Goal: Task Accomplishment & Management: Manage account settings

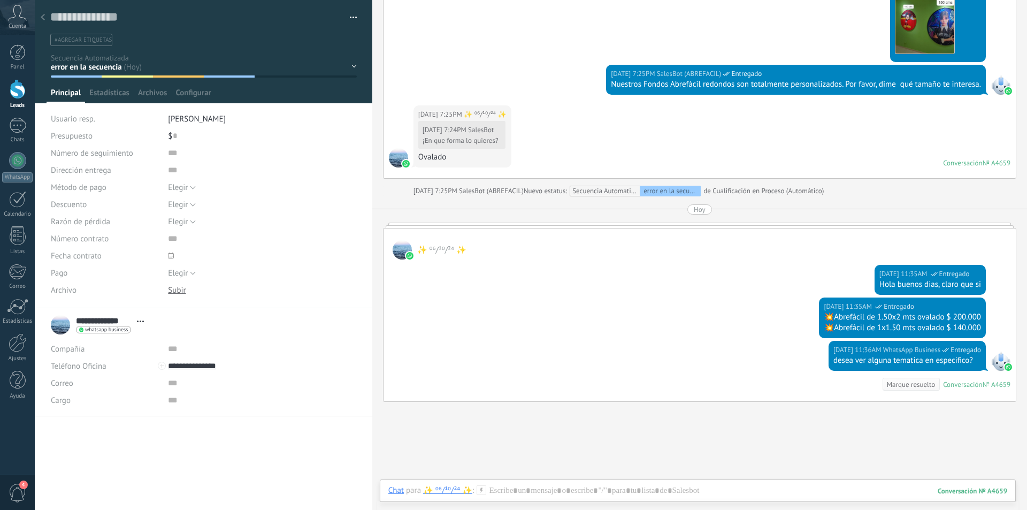
scroll to position [827, 0]
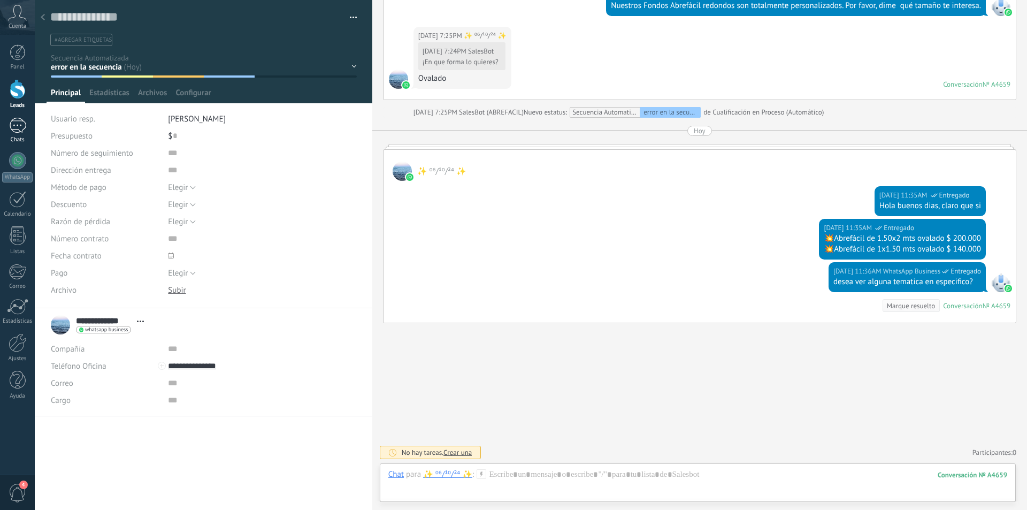
click at [14, 132] on div "1" at bounding box center [17, 126] width 17 height 16
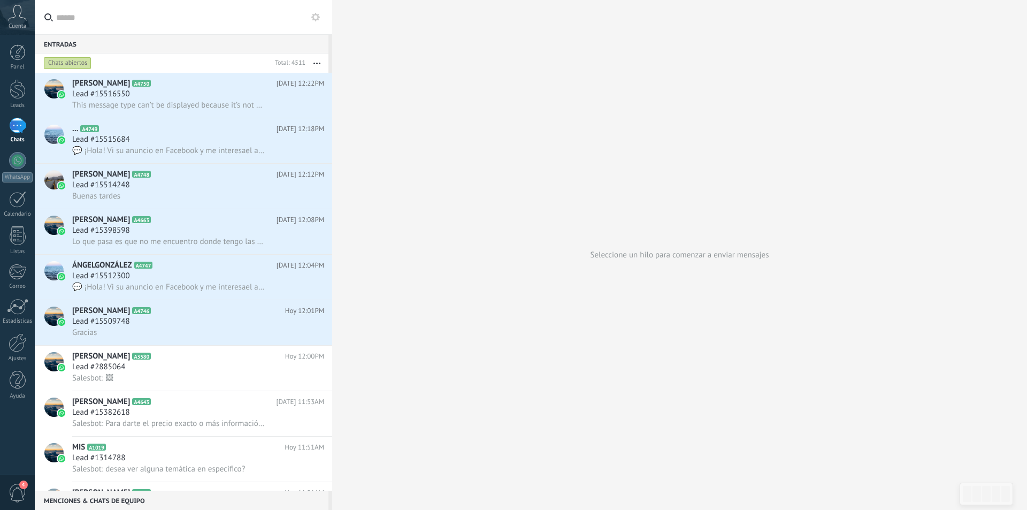
click at [14, 127] on div "1" at bounding box center [17, 126] width 17 height 16
click at [14, 94] on div at bounding box center [18, 89] width 16 height 20
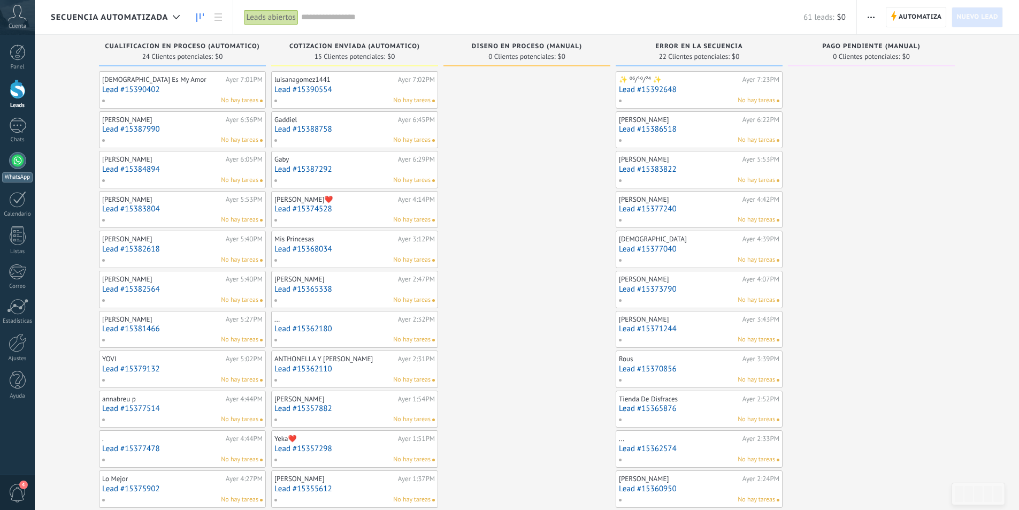
click at [19, 170] on link "WhatsApp" at bounding box center [17, 167] width 35 height 30
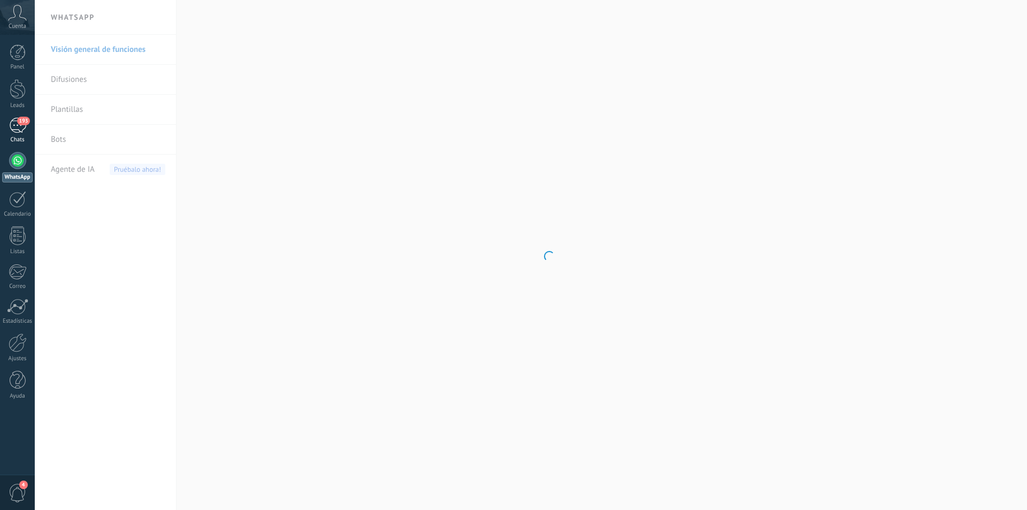
click at [13, 124] on div "193" at bounding box center [17, 126] width 17 height 16
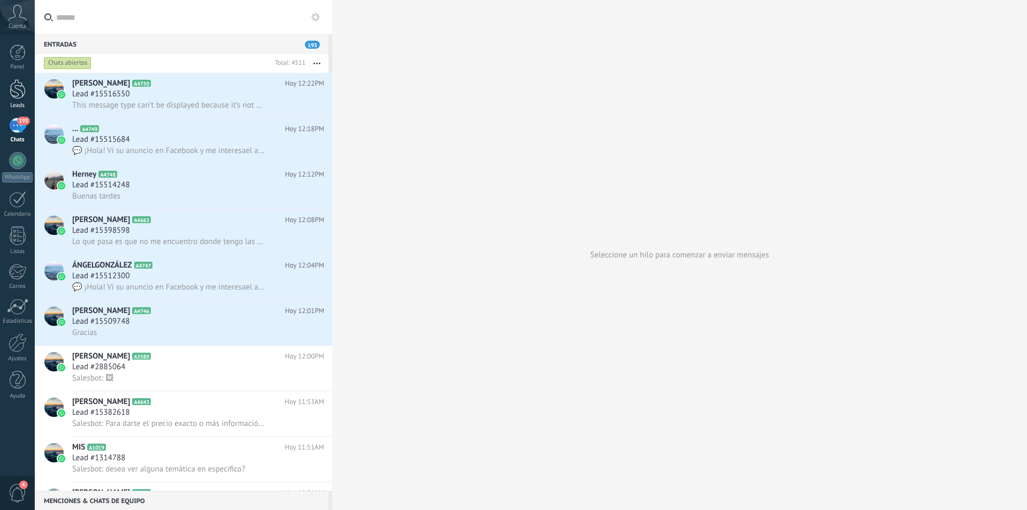
click at [16, 90] on div at bounding box center [18, 89] width 16 height 20
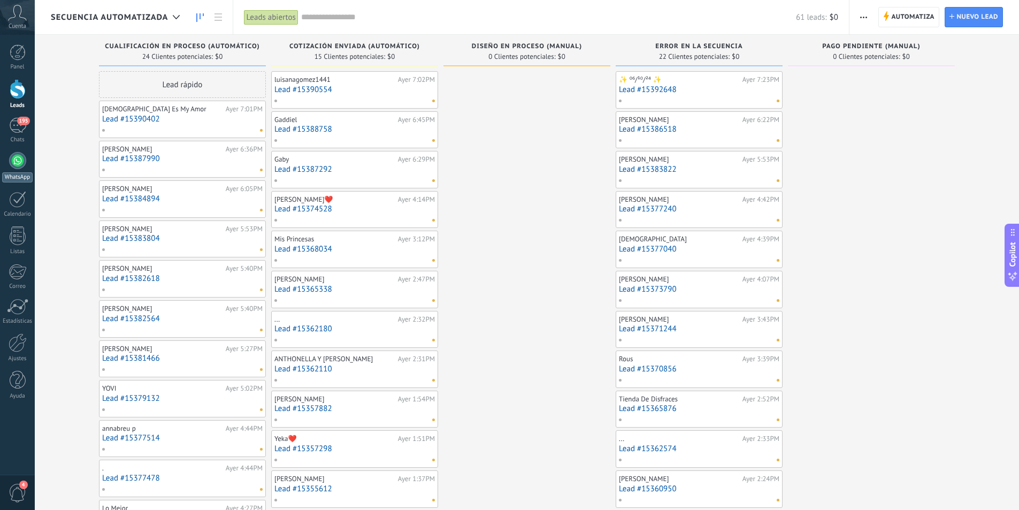
click at [16, 160] on div at bounding box center [17, 160] width 17 height 17
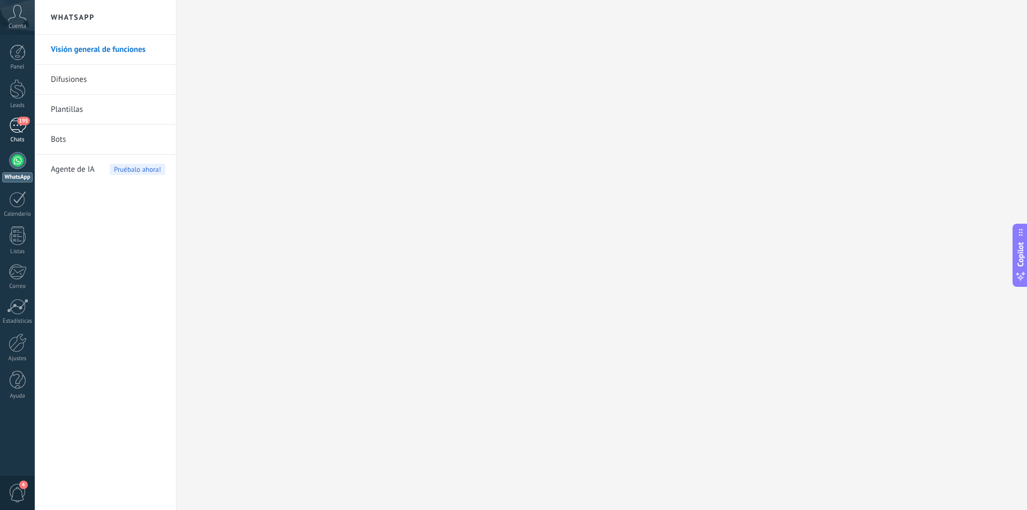
click at [12, 124] on div "195" at bounding box center [17, 126] width 17 height 16
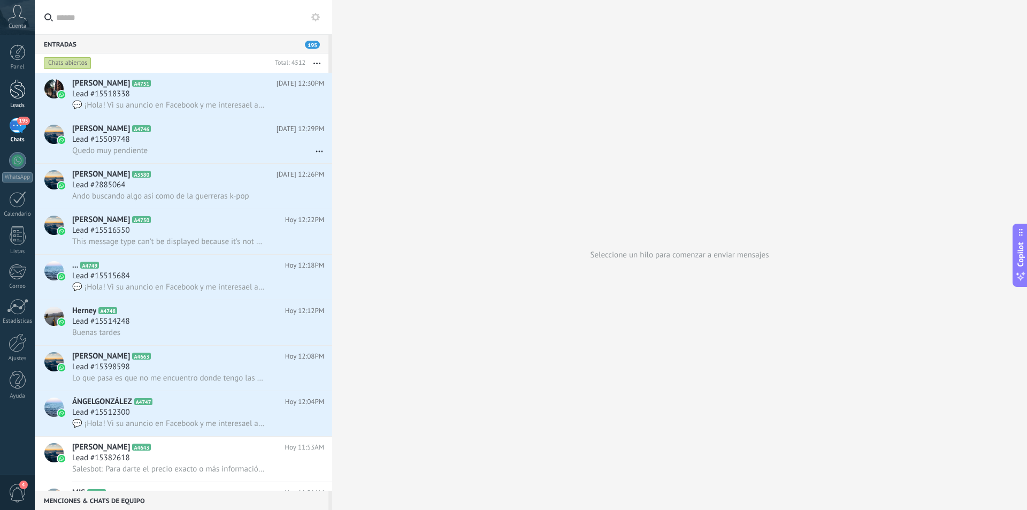
click at [15, 91] on div at bounding box center [18, 89] width 16 height 20
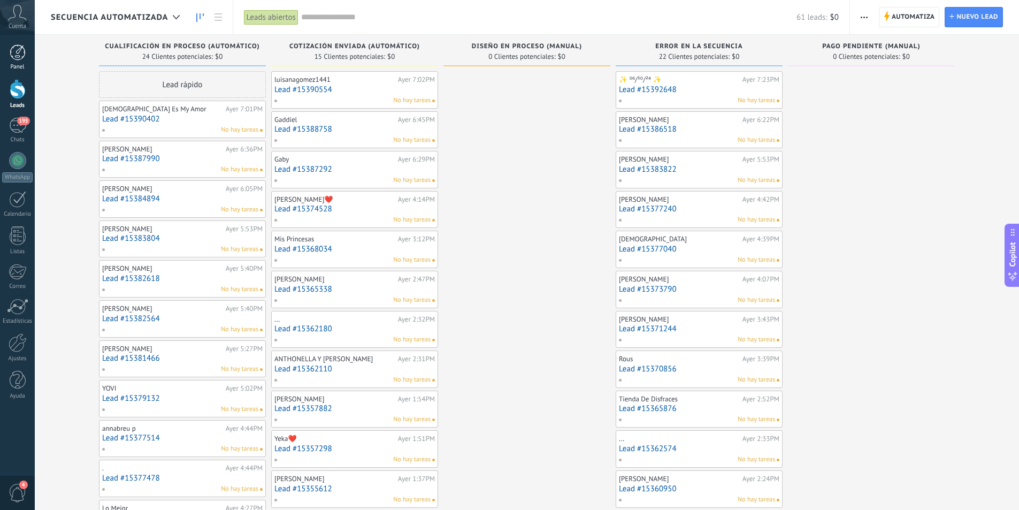
click at [17, 53] on div at bounding box center [18, 52] width 16 height 16
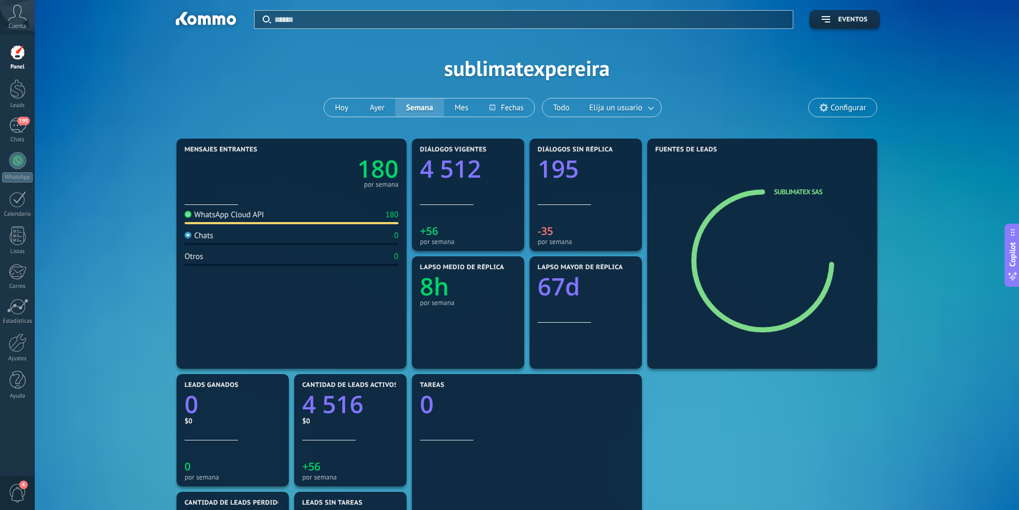
click at [19, 21] on div "Cuenta" at bounding box center [17, 17] width 35 height 35
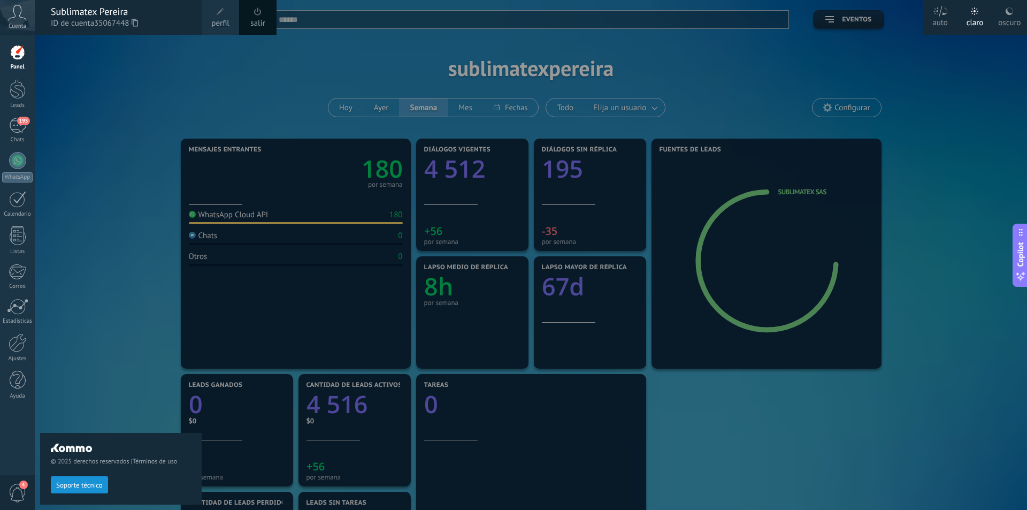
click at [90, 16] on div "Sublimatex Pereira" at bounding box center [121, 12] width 140 height 12
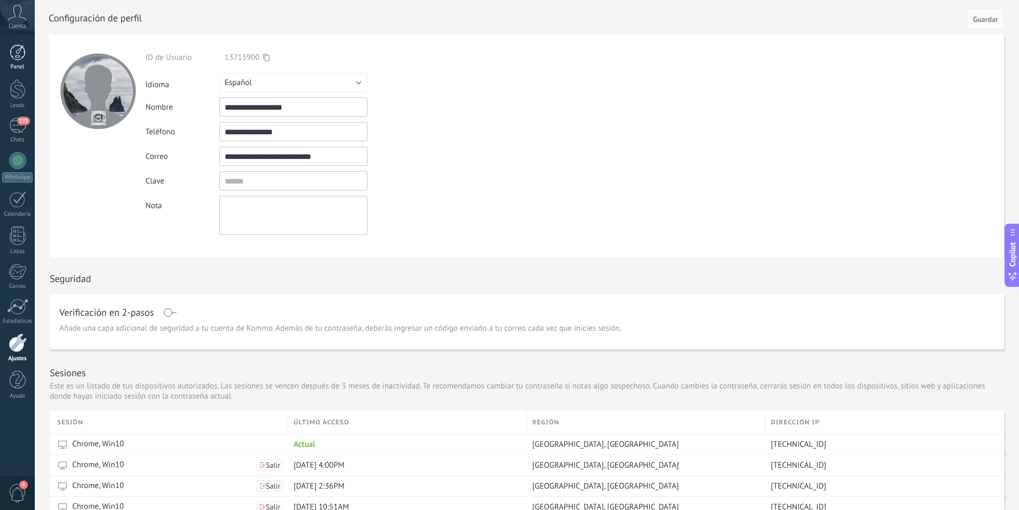
click at [22, 59] on div at bounding box center [18, 52] width 16 height 16
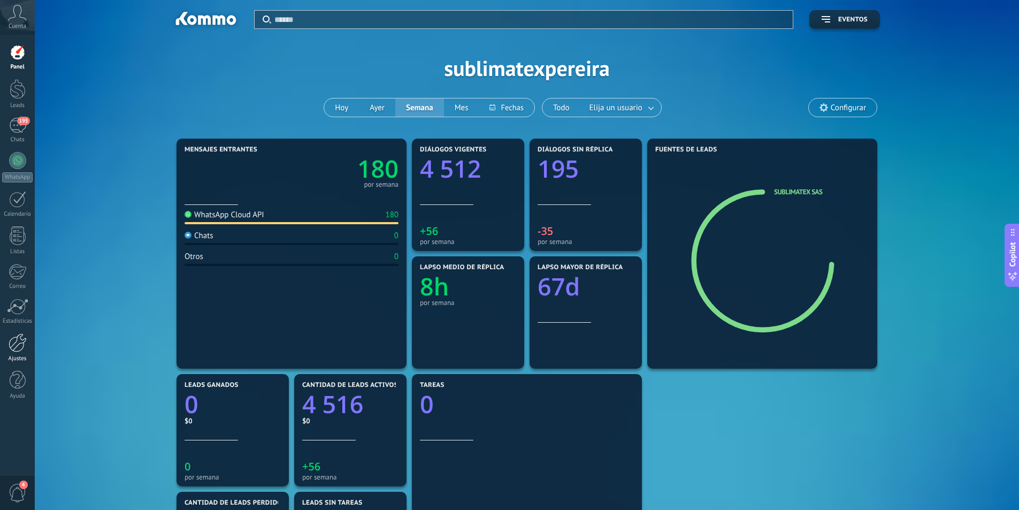
click at [13, 344] on div at bounding box center [18, 342] width 18 height 19
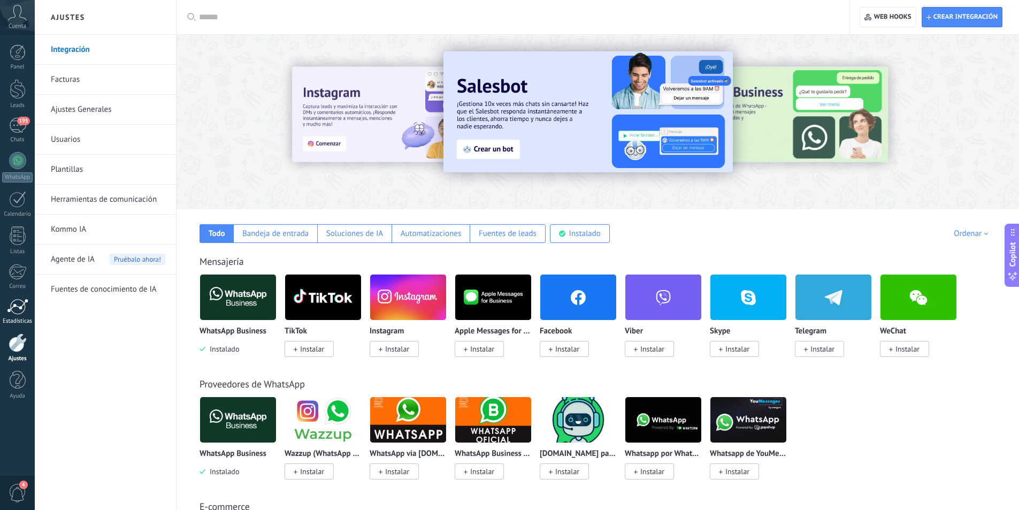
click at [20, 308] on div at bounding box center [17, 307] width 21 height 16
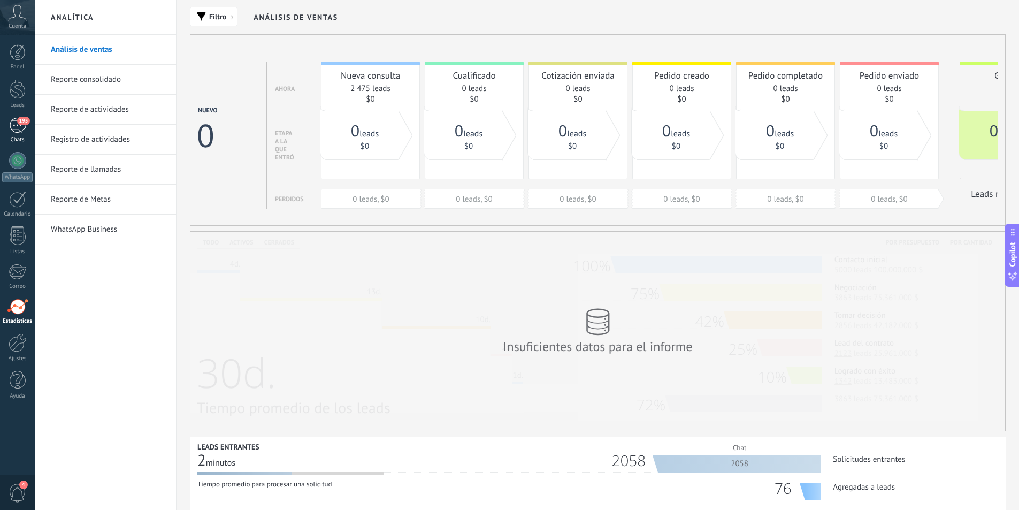
click at [18, 129] on div "195" at bounding box center [17, 126] width 17 height 16
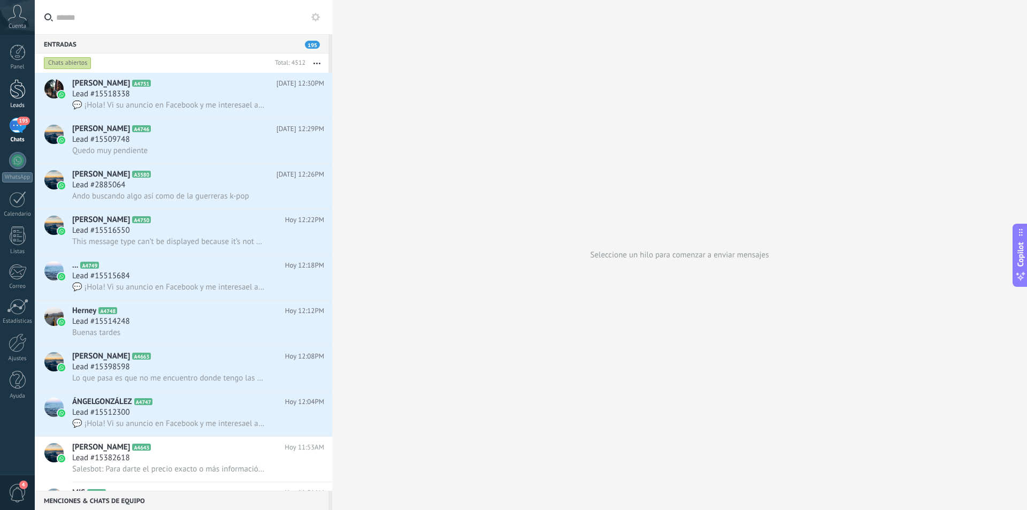
click at [19, 93] on div at bounding box center [18, 89] width 16 height 20
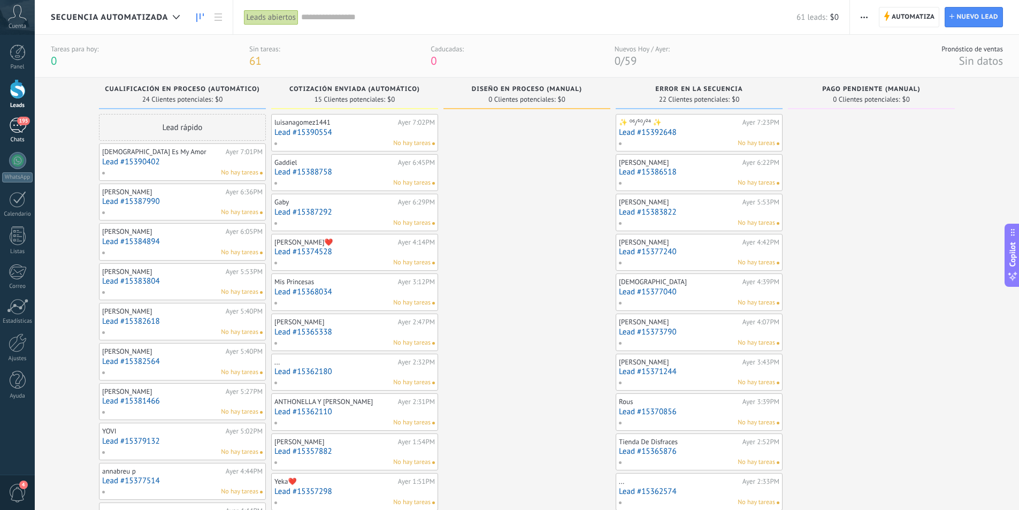
click at [17, 125] on div "195" at bounding box center [17, 126] width 17 height 16
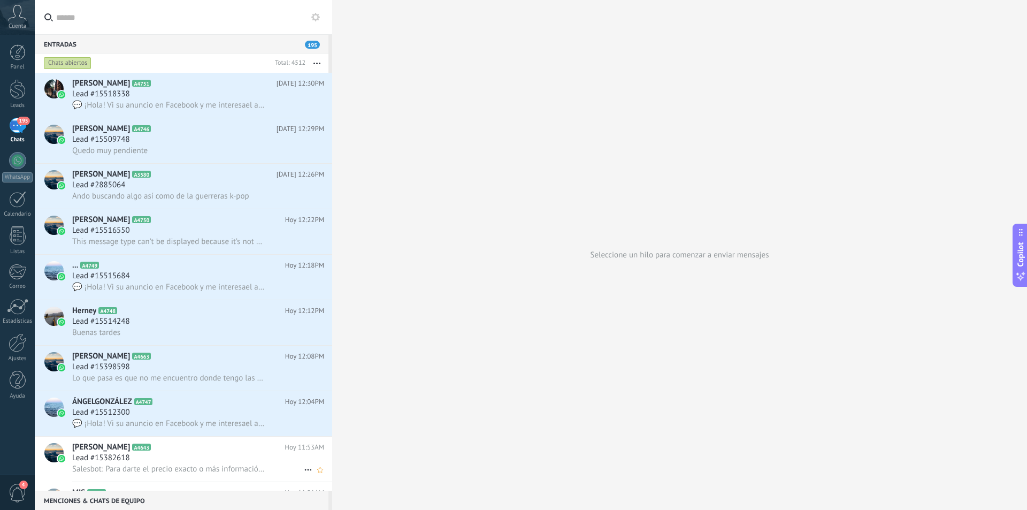
click at [233, 445] on h2 "[PERSON_NAME] A4643" at bounding box center [178, 447] width 212 height 11
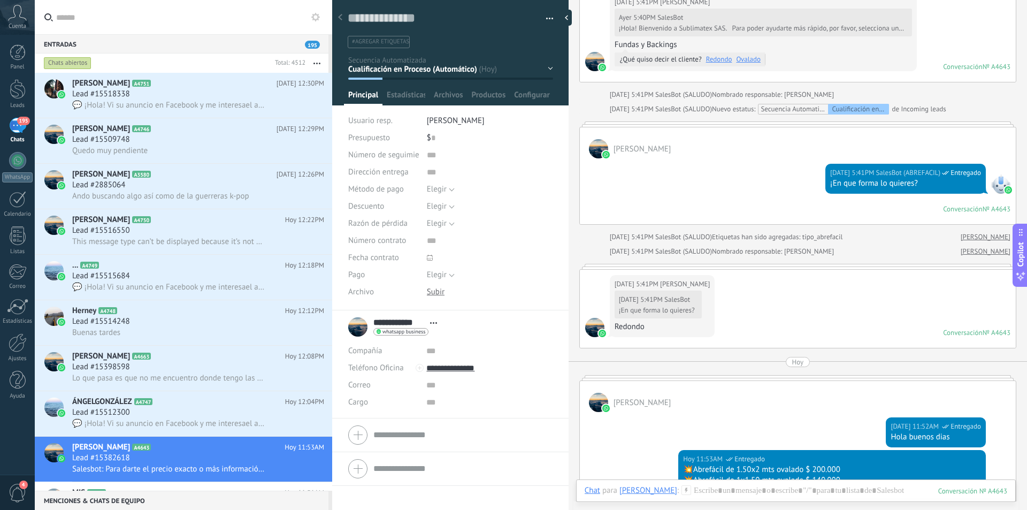
scroll to position [481, 0]
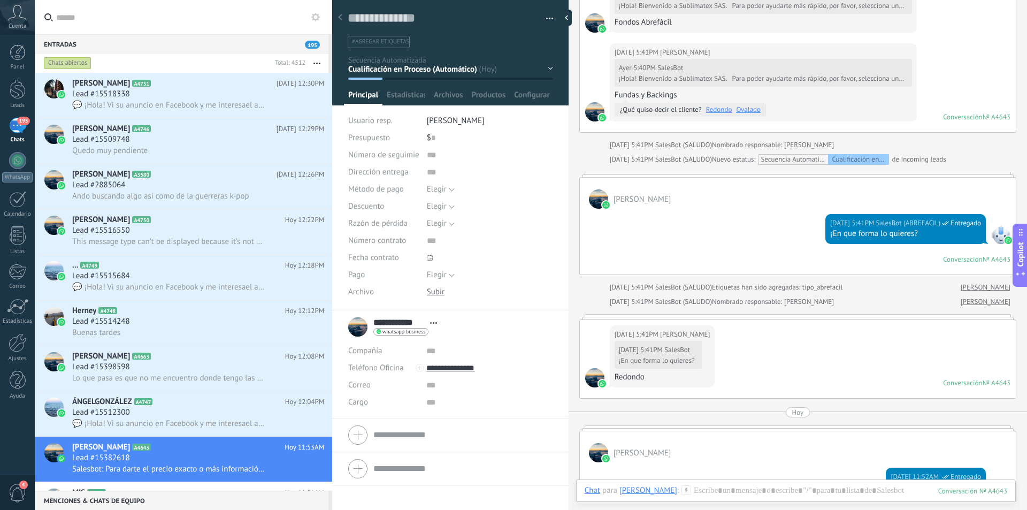
click at [792, 413] on div "Hoy" at bounding box center [798, 412] width 12 height 10
click at [798, 427] on div at bounding box center [797, 427] width 437 height 5
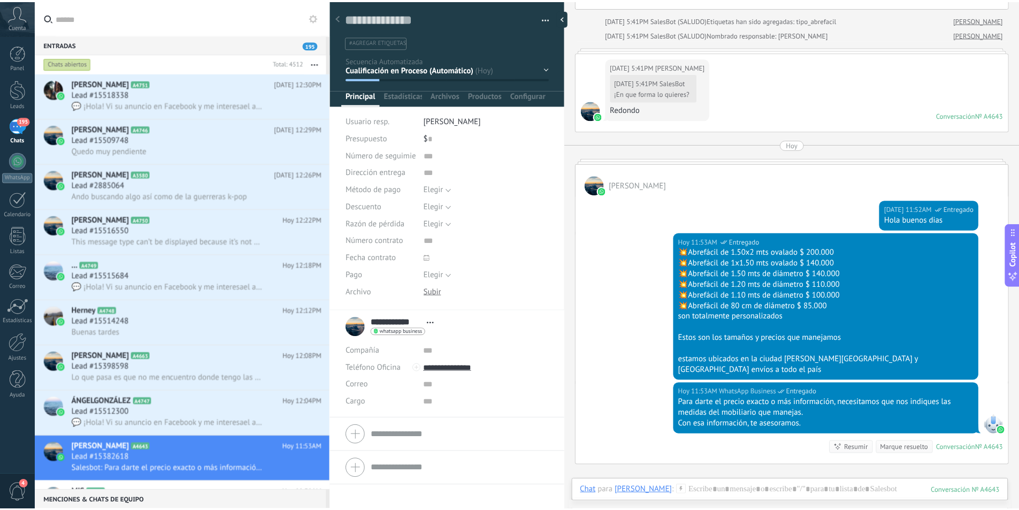
scroll to position [881, 0]
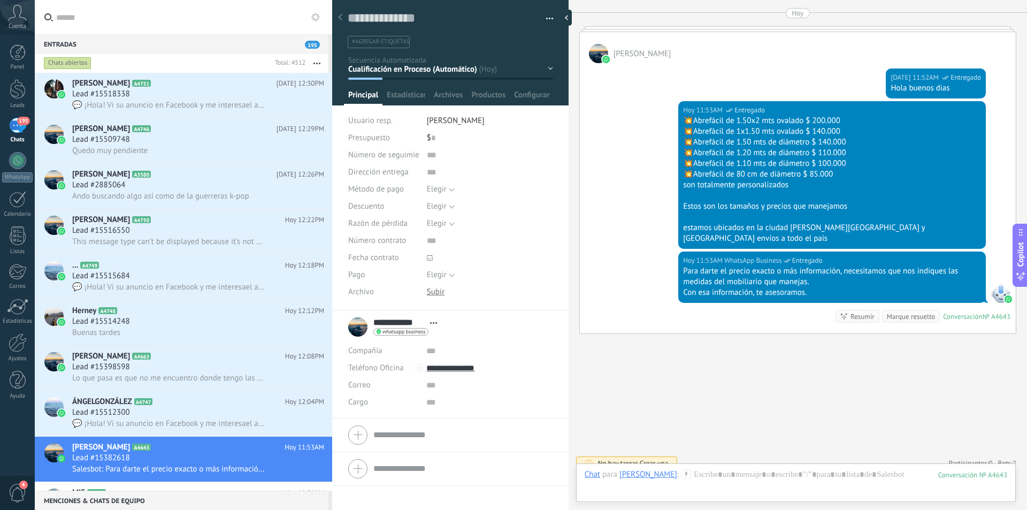
click at [315, 17] on icon at bounding box center [315, 17] width 9 height 9
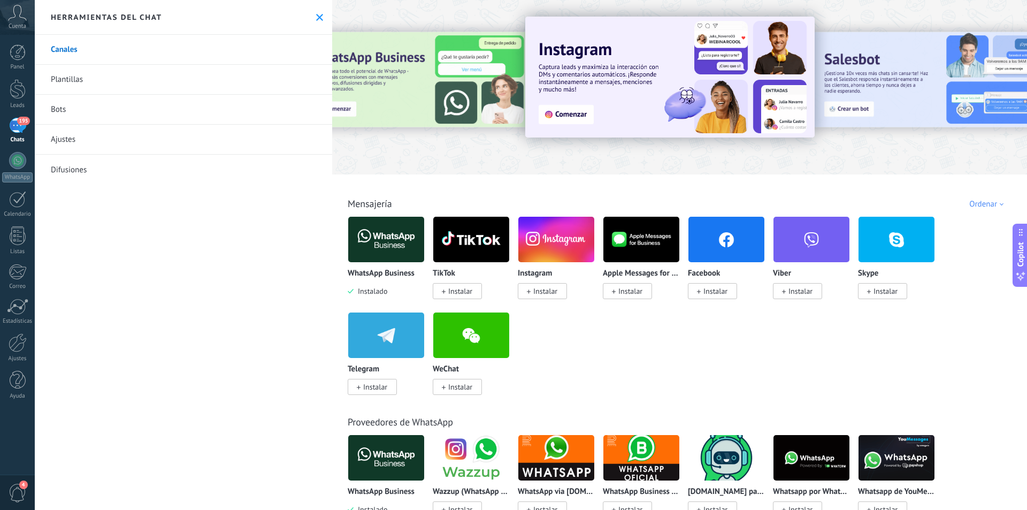
click at [77, 82] on link "Plantillas" at bounding box center [183, 80] width 297 height 30
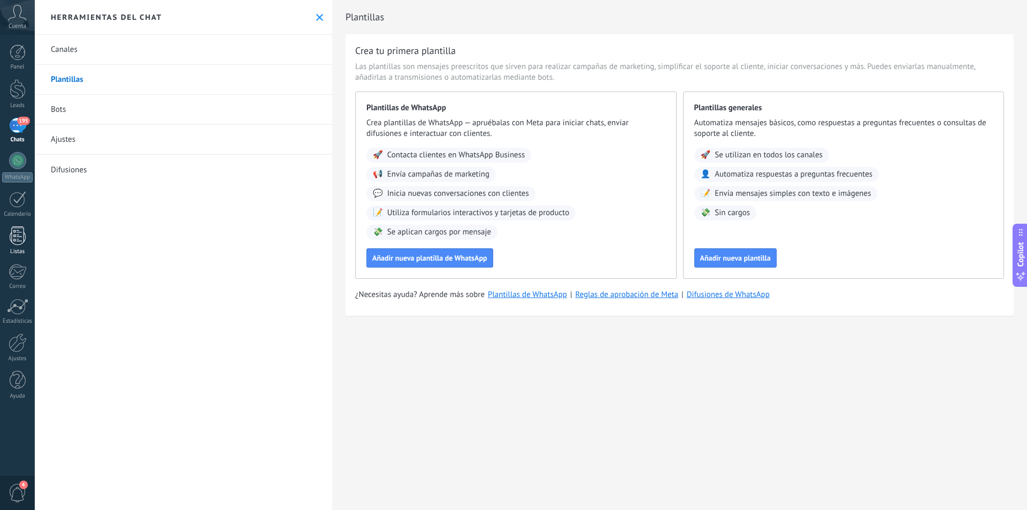
click at [19, 231] on div at bounding box center [18, 235] width 16 height 19
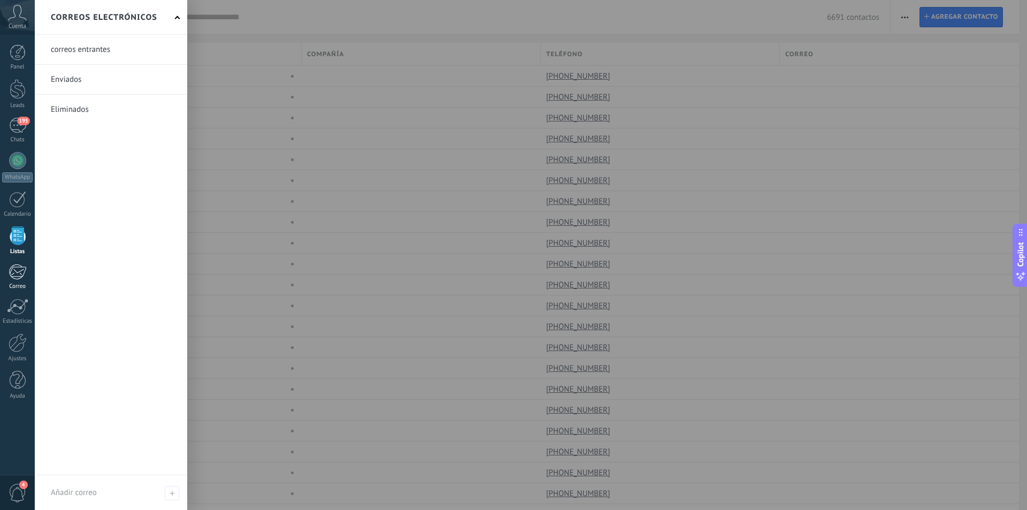
click at [14, 270] on div at bounding box center [18, 272] width 18 height 16
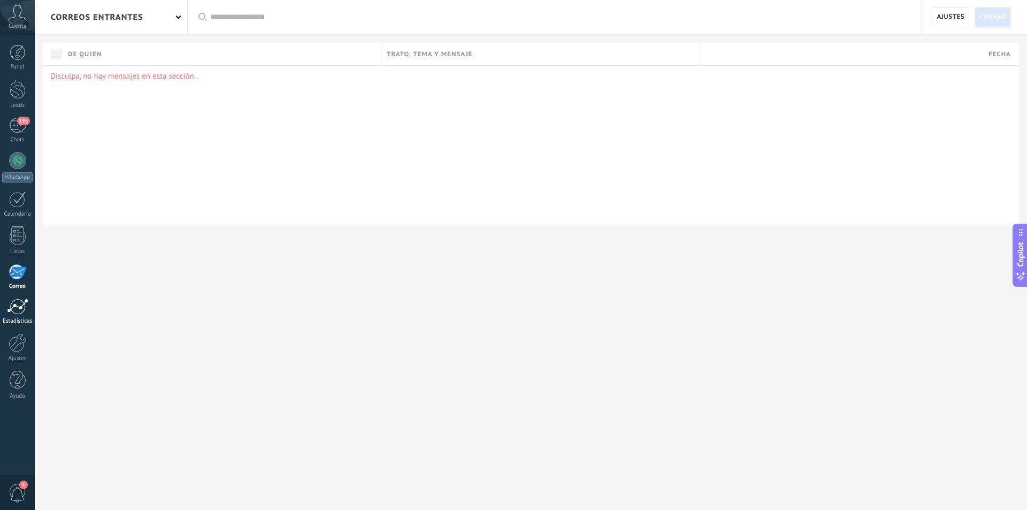
click at [24, 303] on div at bounding box center [17, 307] width 21 height 16
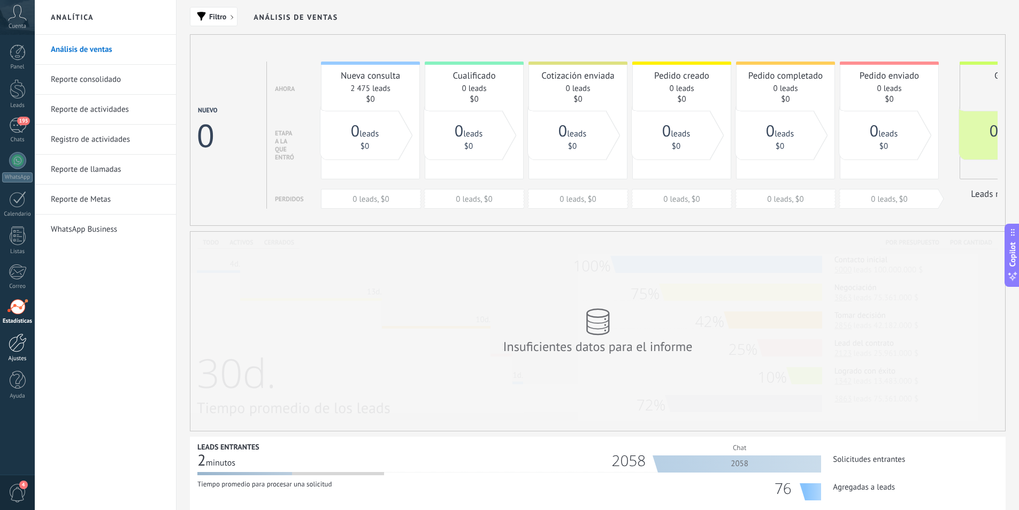
click at [18, 340] on div at bounding box center [18, 342] width 18 height 19
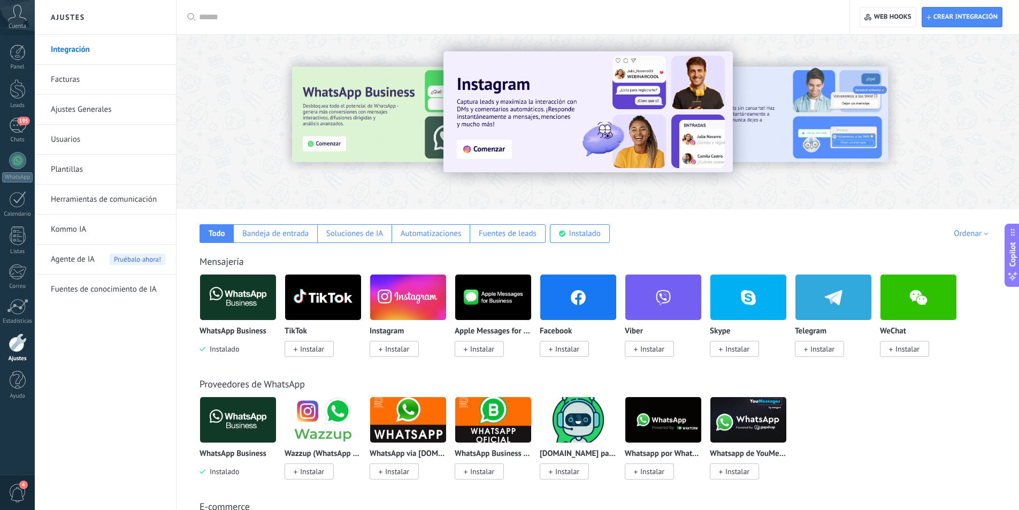
click at [86, 259] on span "Agente de IA" at bounding box center [73, 259] width 44 height 30
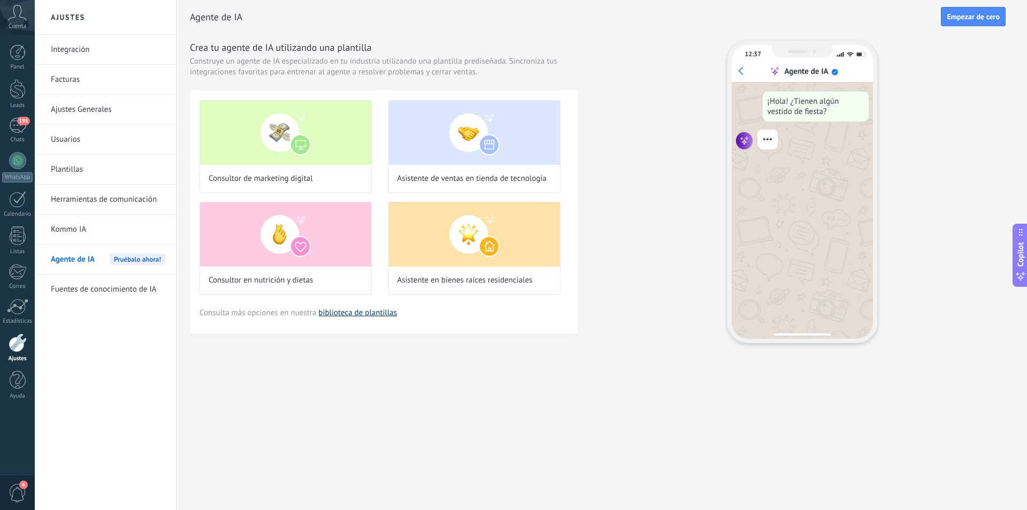
click at [345, 312] on link "biblioteca de plantillas" at bounding box center [357, 313] width 79 height 10
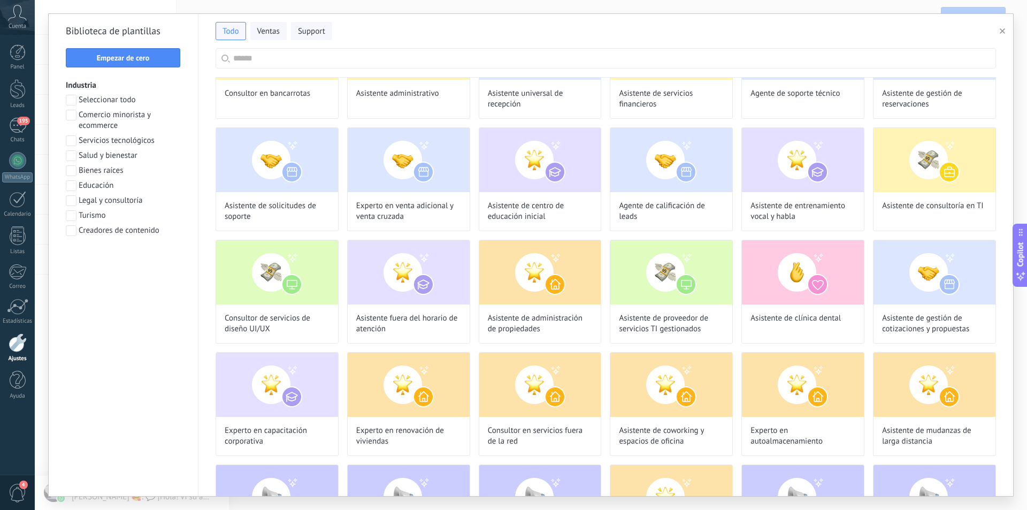
scroll to position [695, 0]
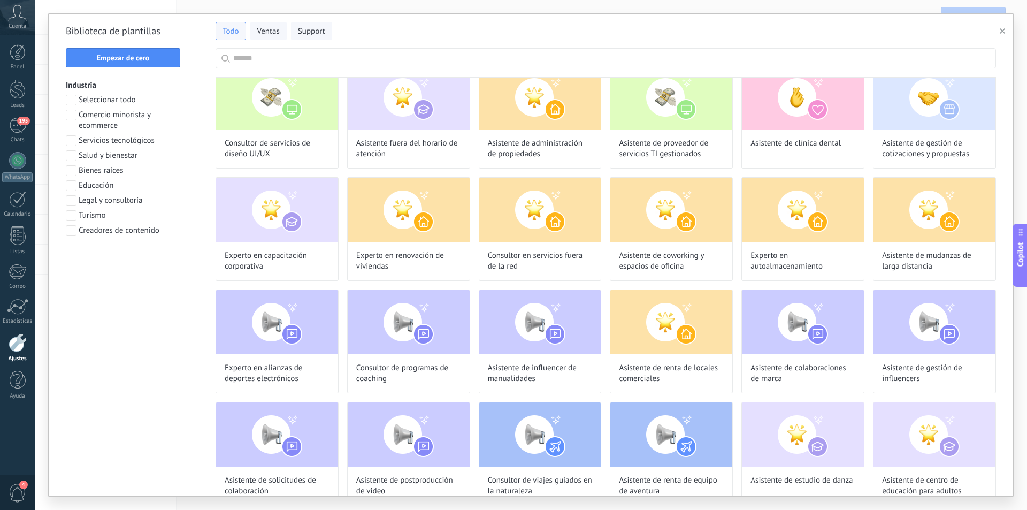
click at [70, 115] on span at bounding box center [71, 115] width 11 height 11
click at [118, 257] on span "Aplicar" at bounding box center [123, 258] width 22 height 7
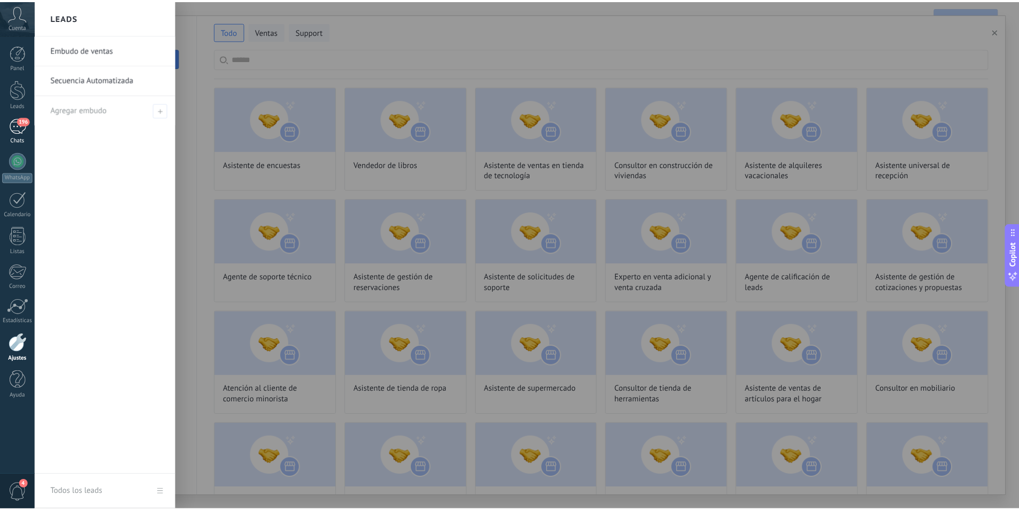
scroll to position [246, 0]
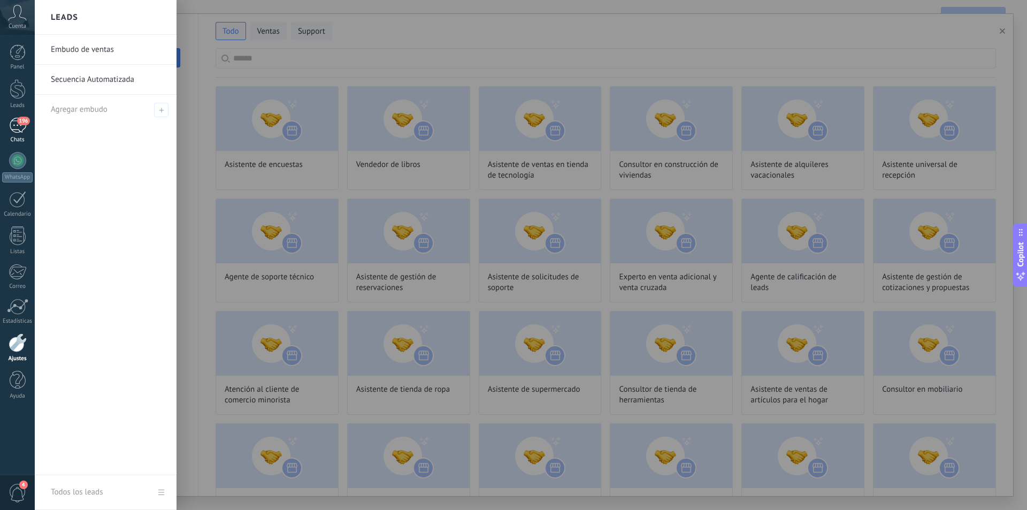
click at [21, 128] on div "196" at bounding box center [17, 126] width 17 height 16
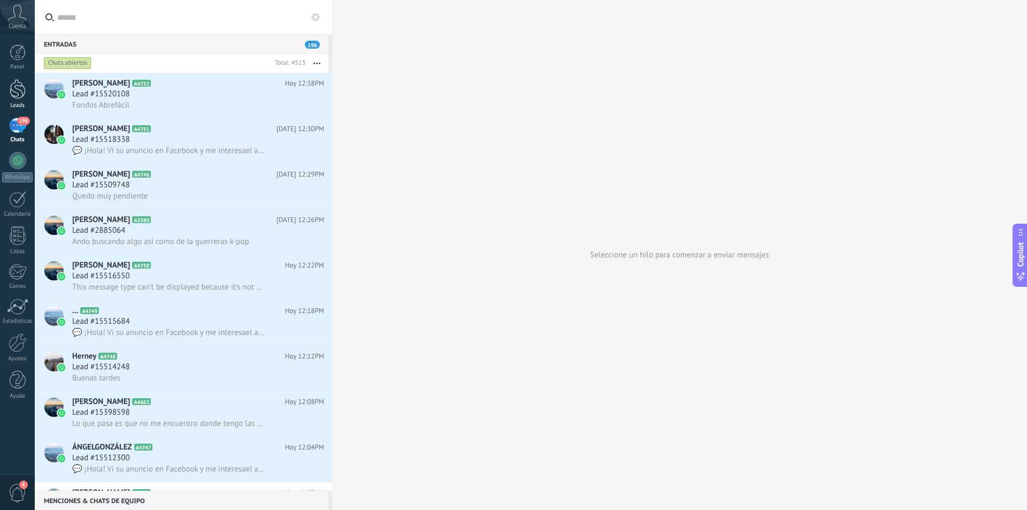
click at [18, 103] on div "Leads" at bounding box center [17, 105] width 31 height 7
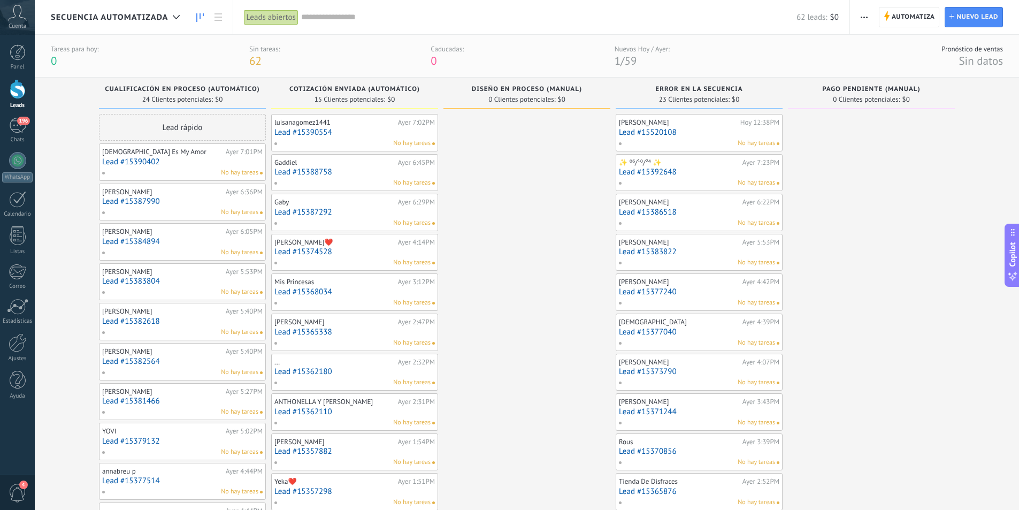
click at [729, 128] on link "Lead #15520108" at bounding box center [699, 132] width 160 height 9
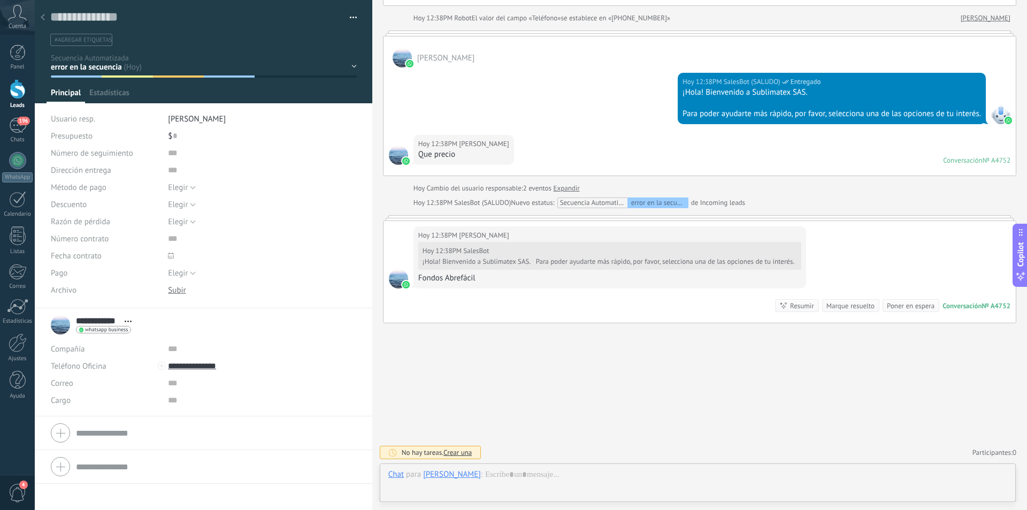
scroll to position [16, 0]
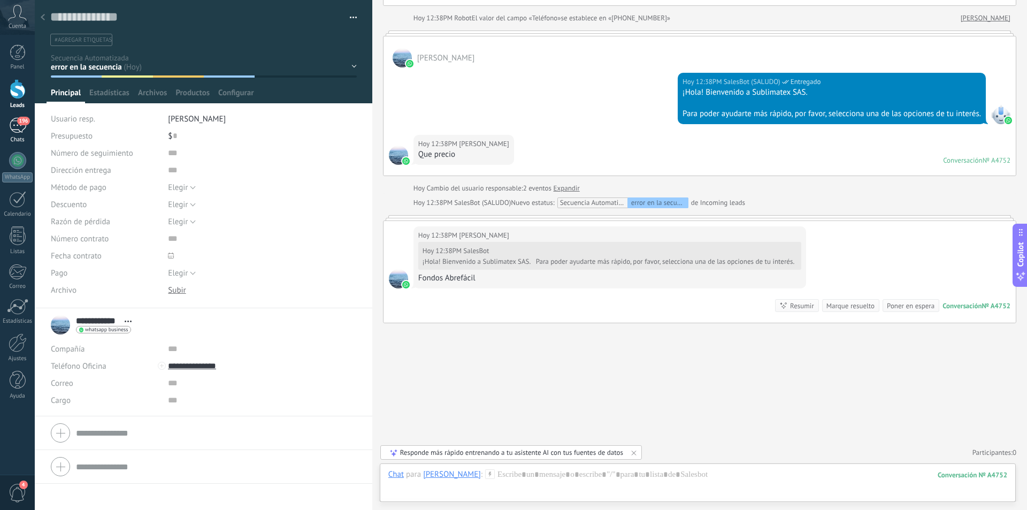
click at [19, 124] on span "196" at bounding box center [23, 121] width 12 height 9
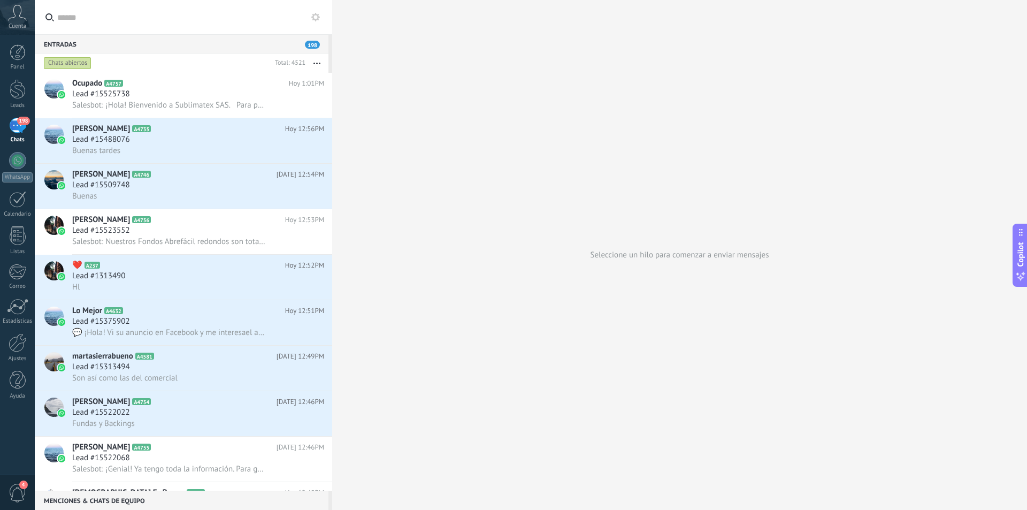
click at [22, 123] on span "198" at bounding box center [23, 121] width 12 height 9
click at [21, 90] on div at bounding box center [18, 89] width 16 height 20
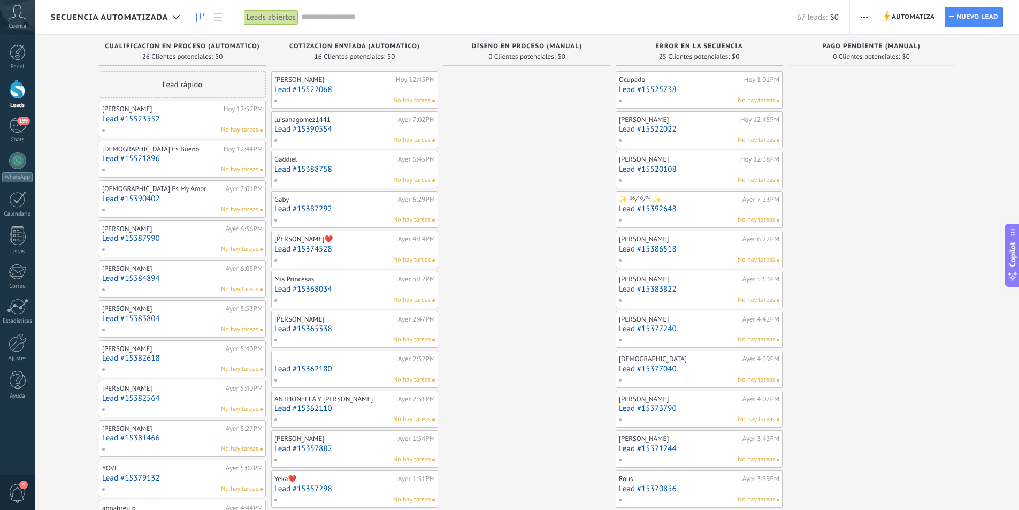
click at [352, 86] on link "Lead #15522068" at bounding box center [354, 89] width 160 height 9
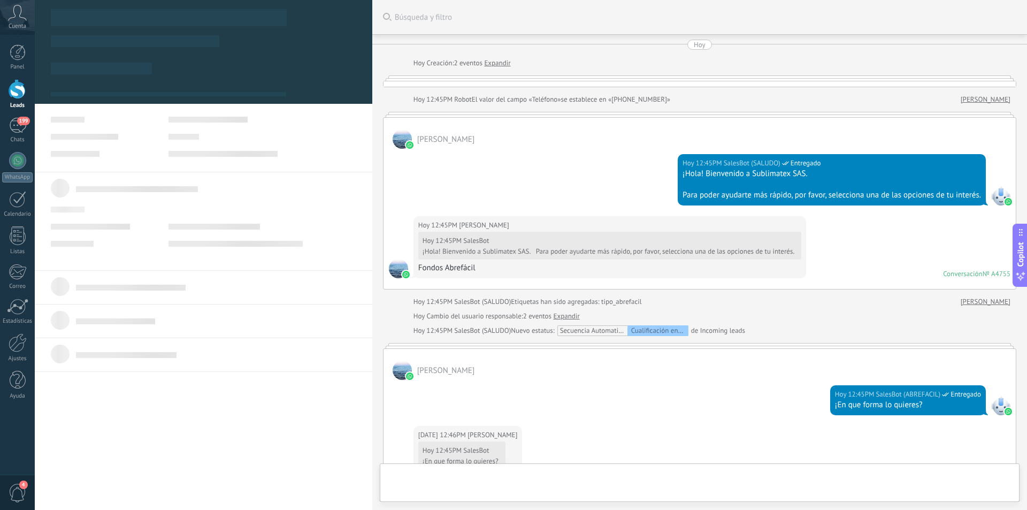
type textarea "**********"
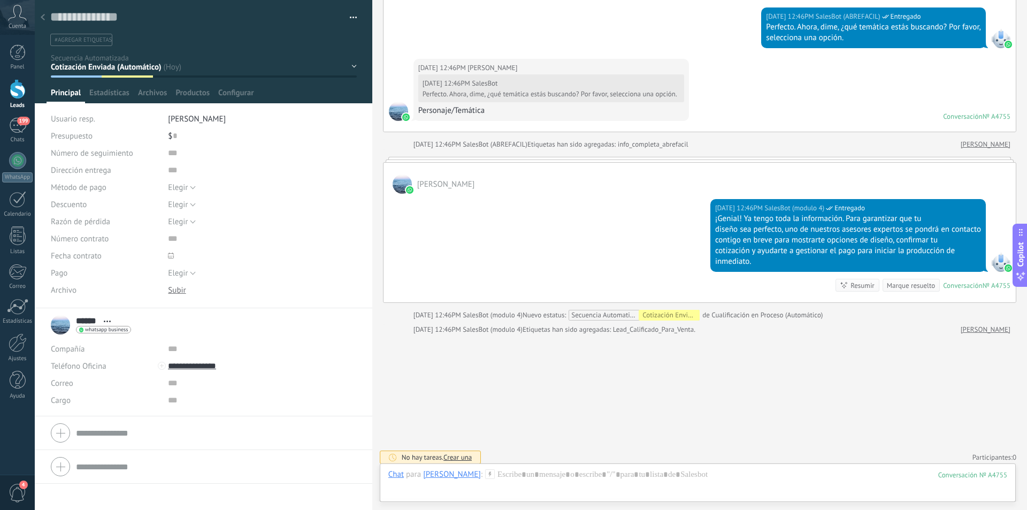
scroll to position [923, 0]
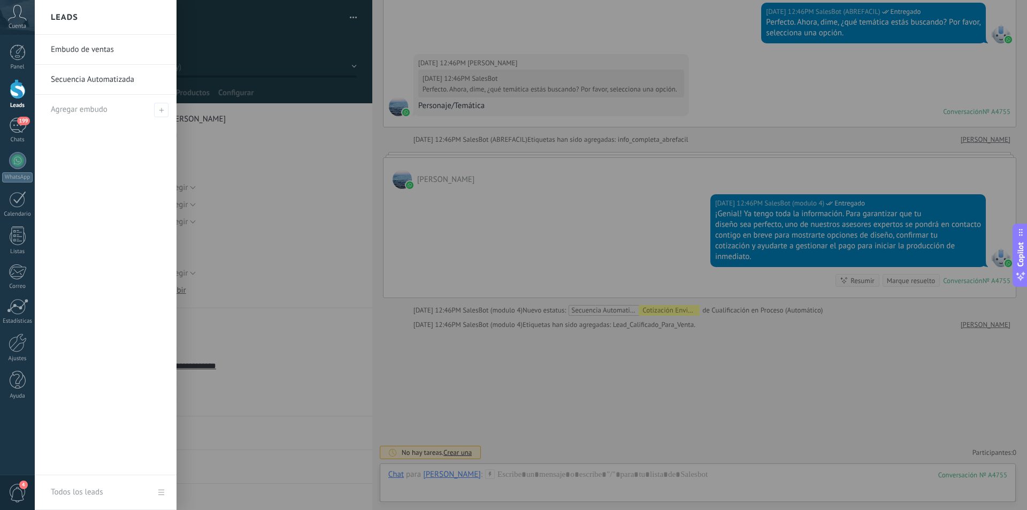
click at [18, 99] on link "Leads" at bounding box center [17, 94] width 35 height 30
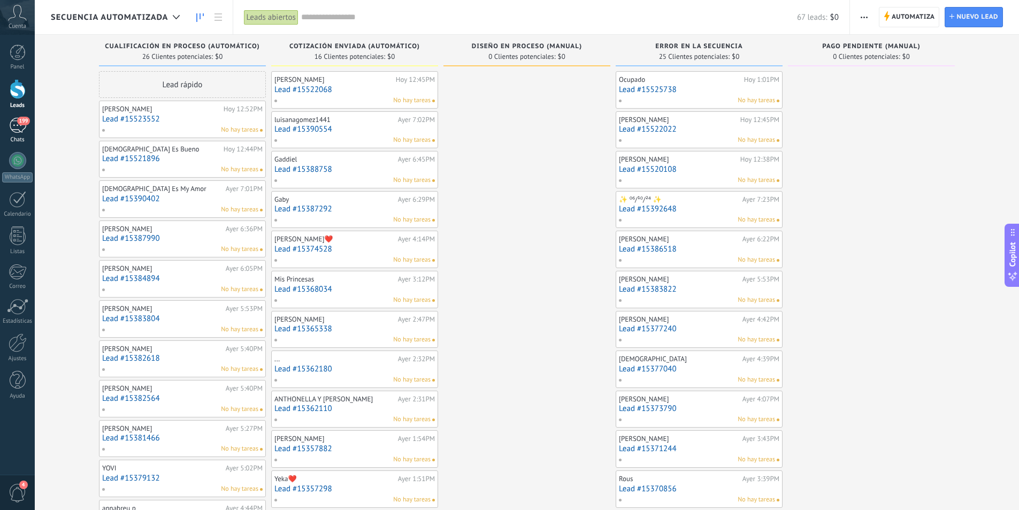
click at [14, 132] on div "199" at bounding box center [17, 126] width 17 height 16
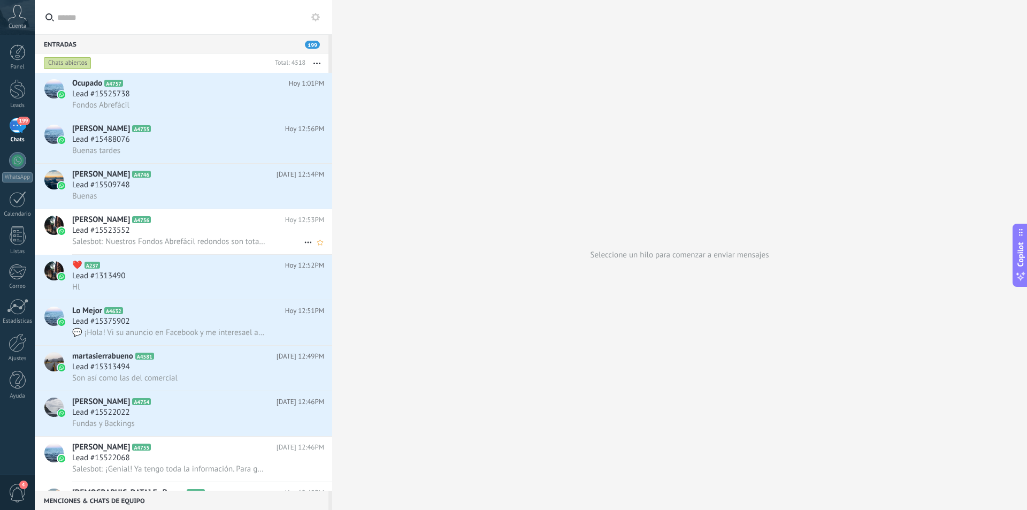
click at [303, 242] on icon at bounding box center [308, 242] width 13 height 13
click at [625, 157] on div at bounding box center [513, 255] width 1027 height 510
